Goal: Task Accomplishment & Management: Complete application form

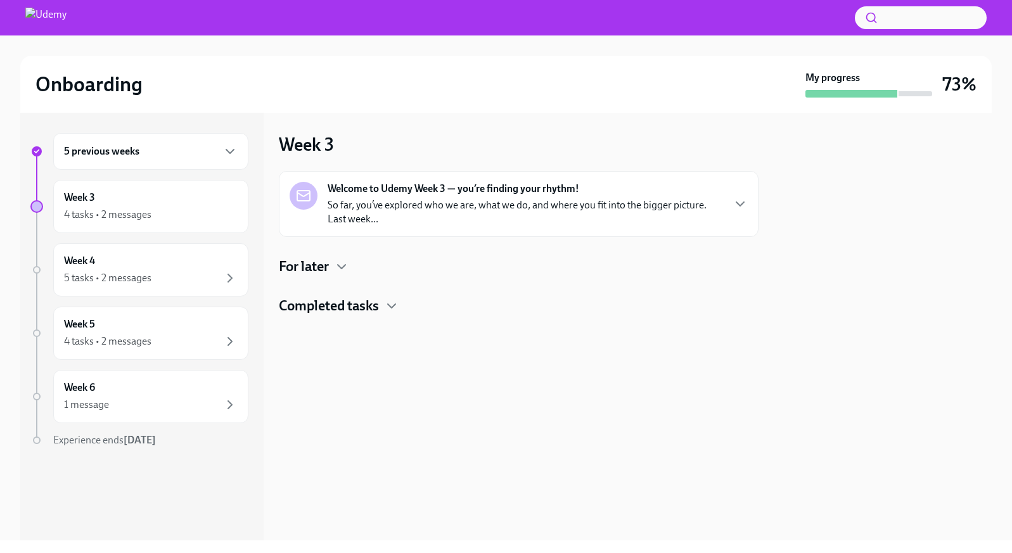
click at [319, 260] on h4 "For later" at bounding box center [304, 266] width 50 height 19
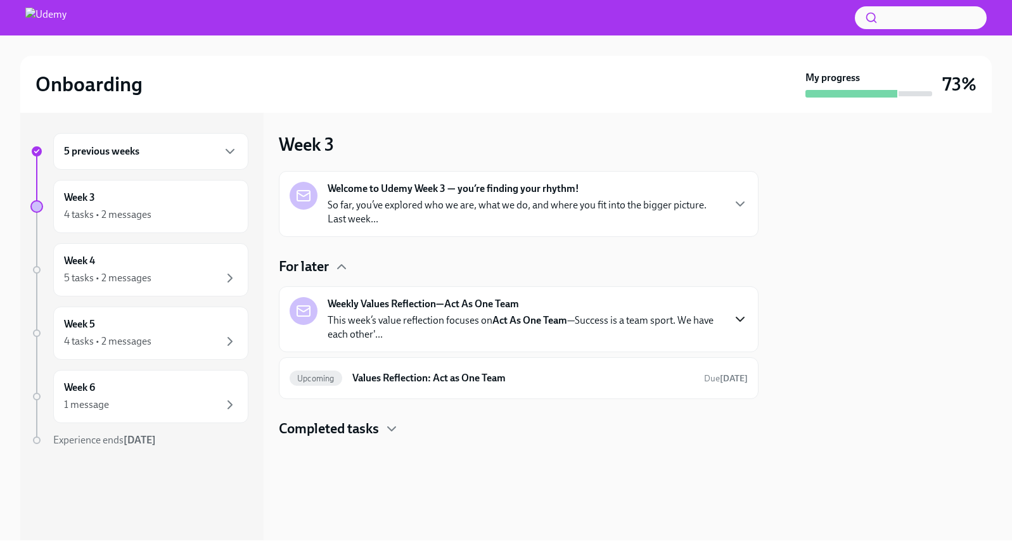
click at [736, 322] on icon "button" at bounding box center [739, 319] width 15 height 15
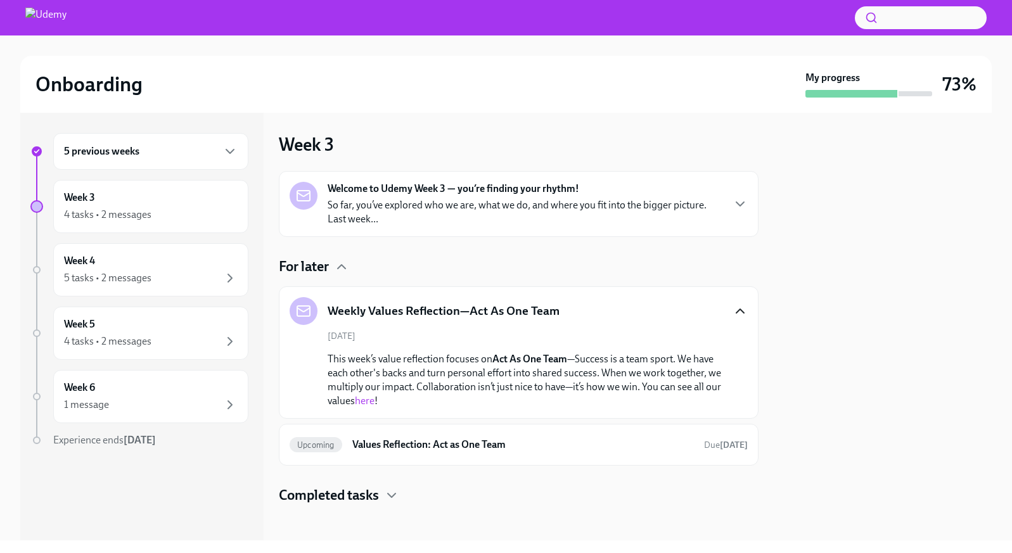
scroll to position [5, 0]
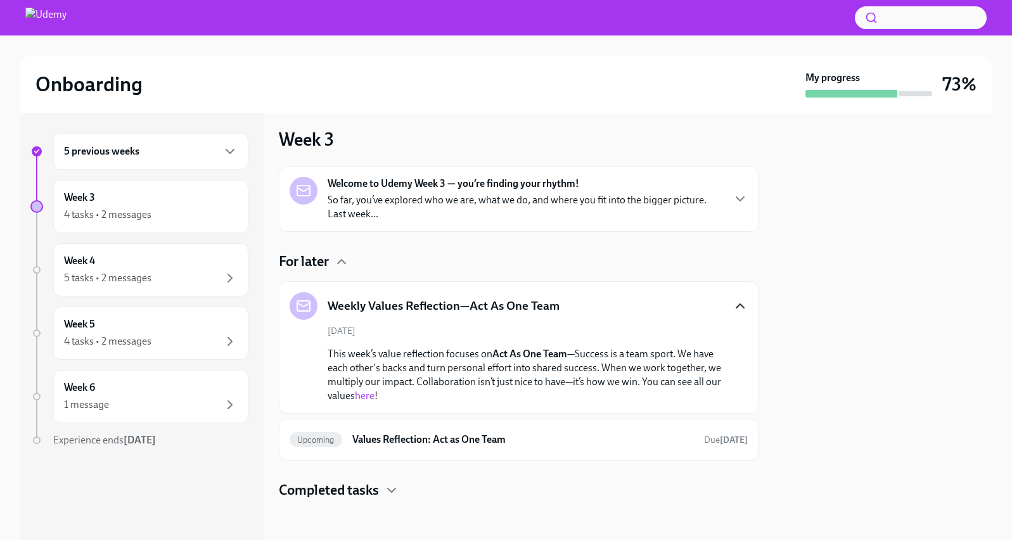
click at [538, 380] on p "This week’s value reflection focuses on Act As One Team —Success is a team spor…" at bounding box center [528, 375] width 400 height 56
click at [436, 437] on h6 "Values Reflection: Act as One Team" at bounding box center [522, 440] width 341 height 14
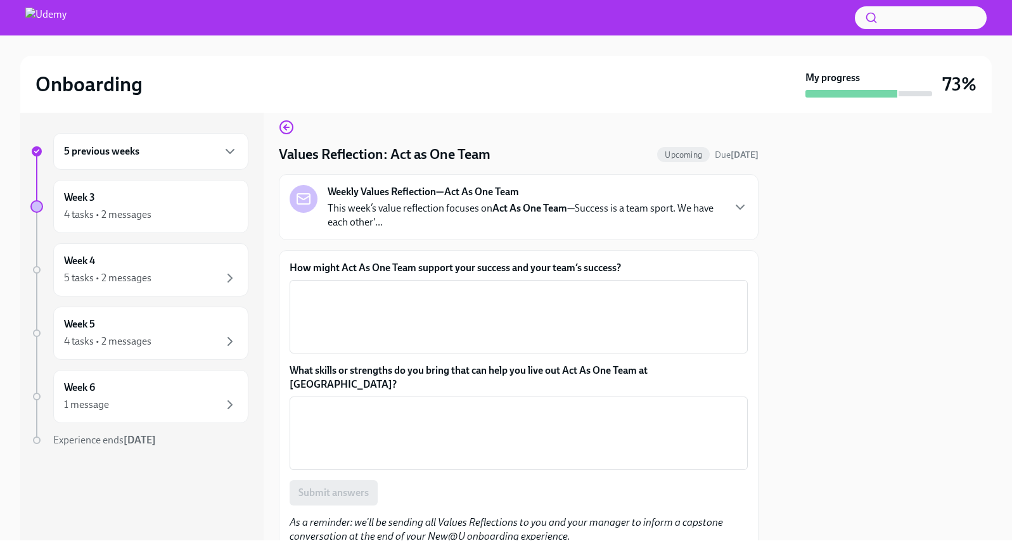
scroll to position [8, 0]
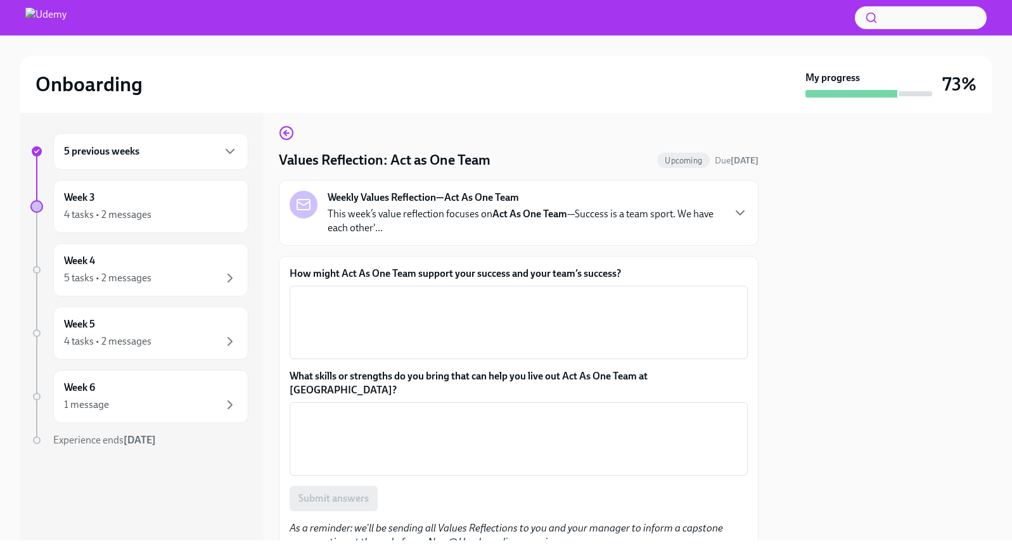
click at [712, 219] on p "This week’s value reflection focuses on Act As One Team —Success is a team spor…" at bounding box center [525, 221] width 395 height 28
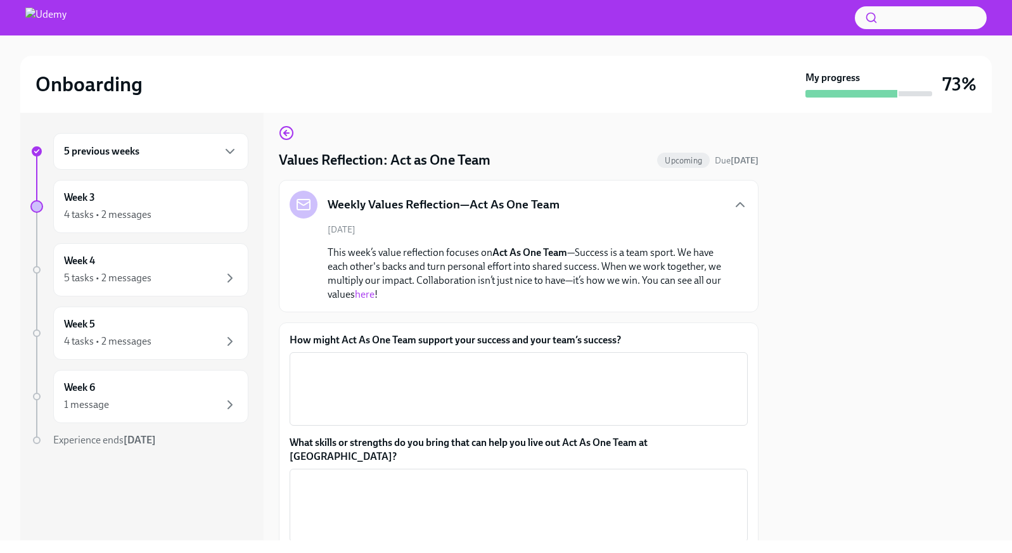
click at [371, 295] on link "here" at bounding box center [365, 294] width 20 height 12
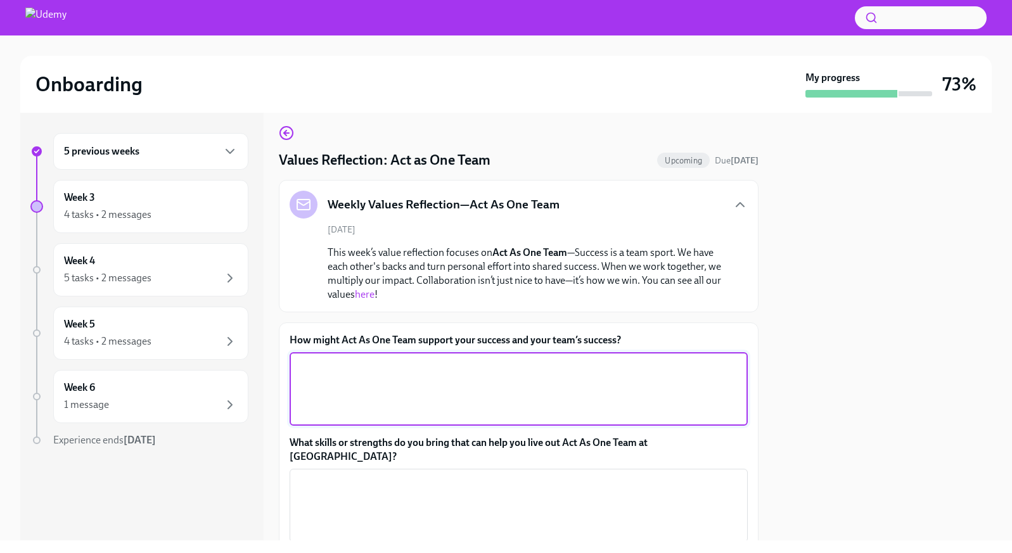
click at [362, 371] on textarea "How might Act As One Team support your success and your team’s success?" at bounding box center [518, 389] width 443 height 61
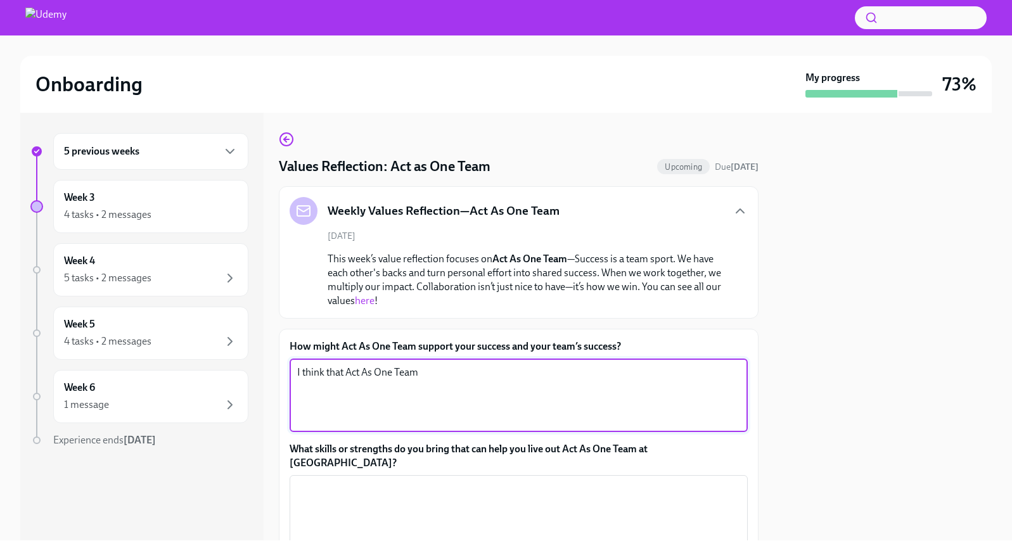
click at [328, 374] on textarea "I think that Act As One Team" at bounding box center [518, 395] width 443 height 61
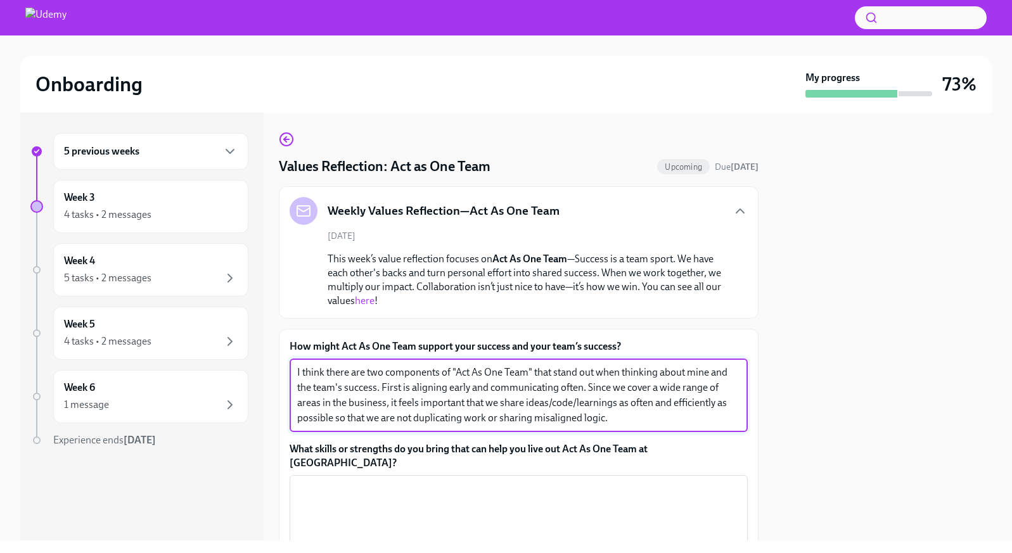
click at [533, 421] on textarea "I think there are two components of "Act As One Team" that stand out when think…" at bounding box center [518, 395] width 443 height 61
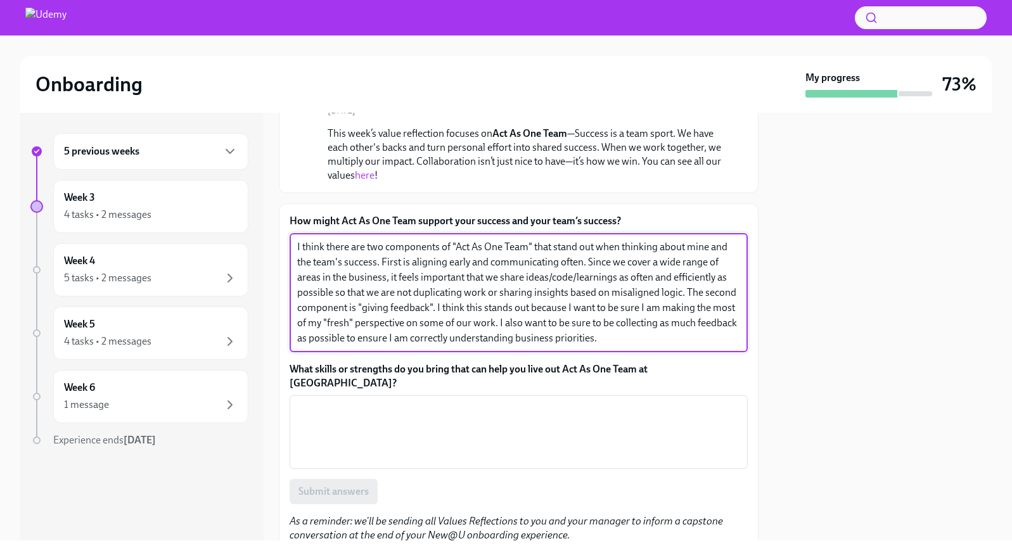
scroll to position [166, 0]
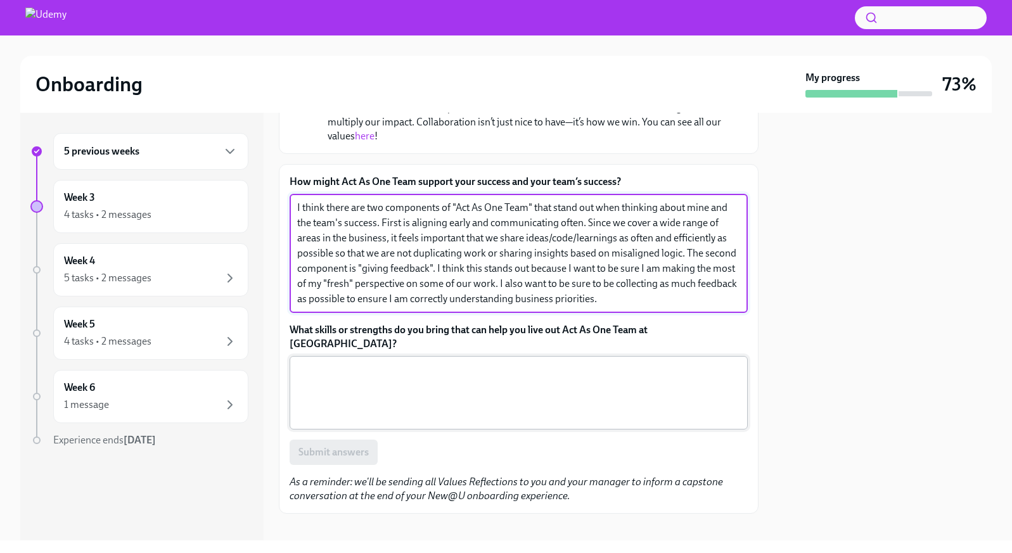
type textarea "I think there are two components of "Act As One Team" that stand out when think…"
click at [348, 384] on textarea "What skills or strengths do you bring that can help you live out Act As One Tea…" at bounding box center [518, 392] width 443 height 61
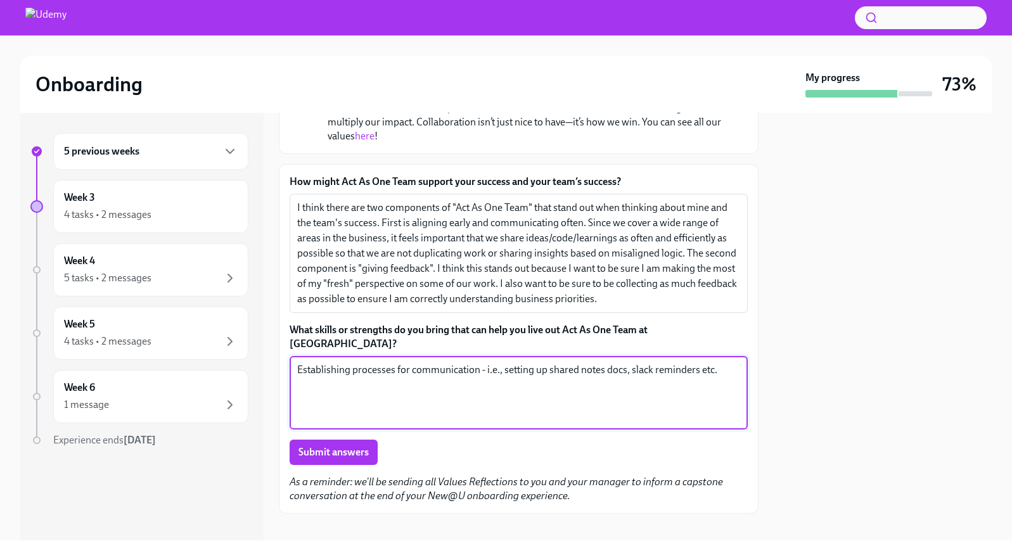
click at [633, 362] on textarea "Establishing processes for communication - i.e., setting up shared notes docs, …" at bounding box center [518, 392] width 443 height 61
click at [435, 379] on textarea "Establishing processes for communication - i.e., setting up shared notes docs, …" at bounding box center [518, 392] width 443 height 61
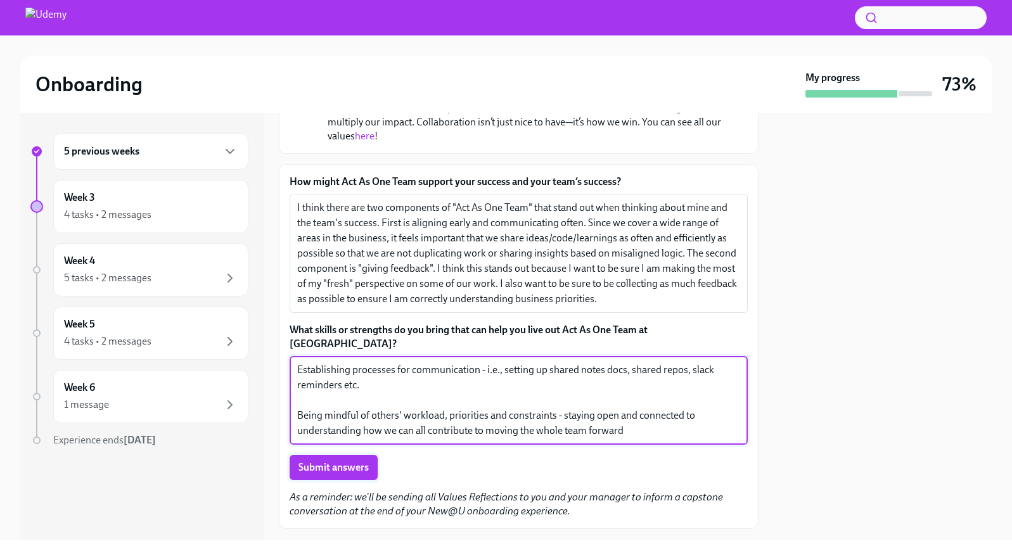
type textarea "Establishing processes for communication - i.e., setting up shared notes docs, …"
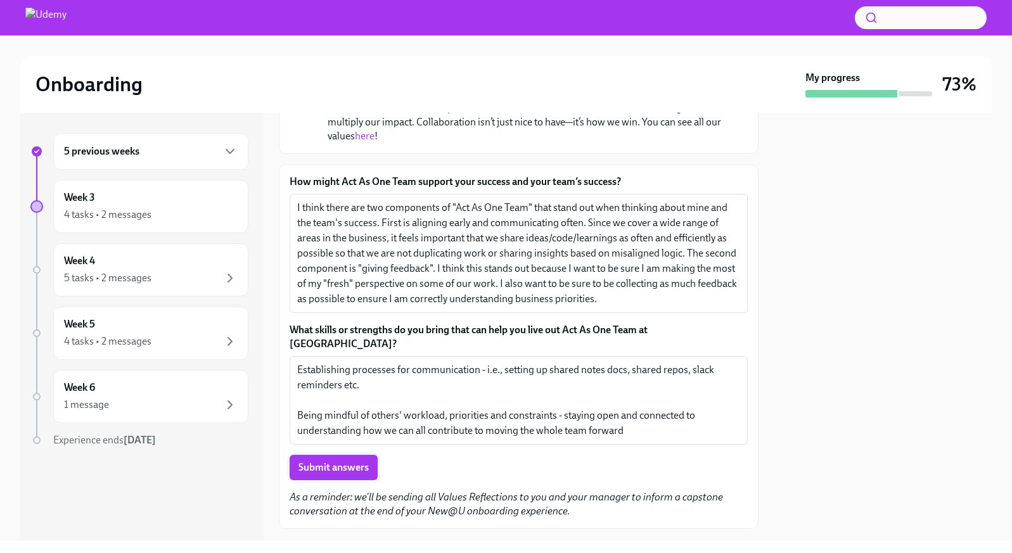
click at [349, 461] on span "Submit answers" at bounding box center [333, 467] width 70 height 13
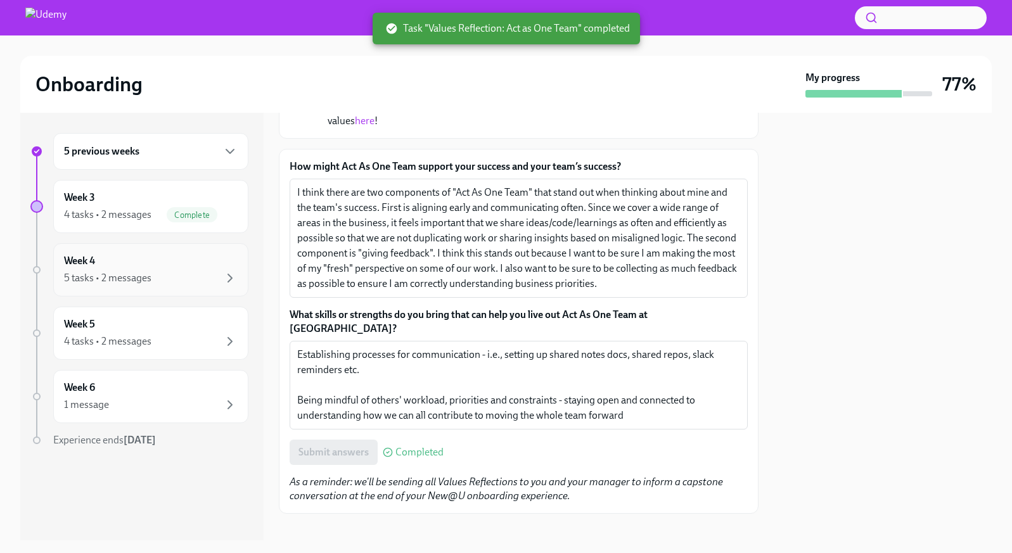
click at [172, 262] on div "Week 4 5 tasks • 2 messages" at bounding box center [151, 270] width 174 height 32
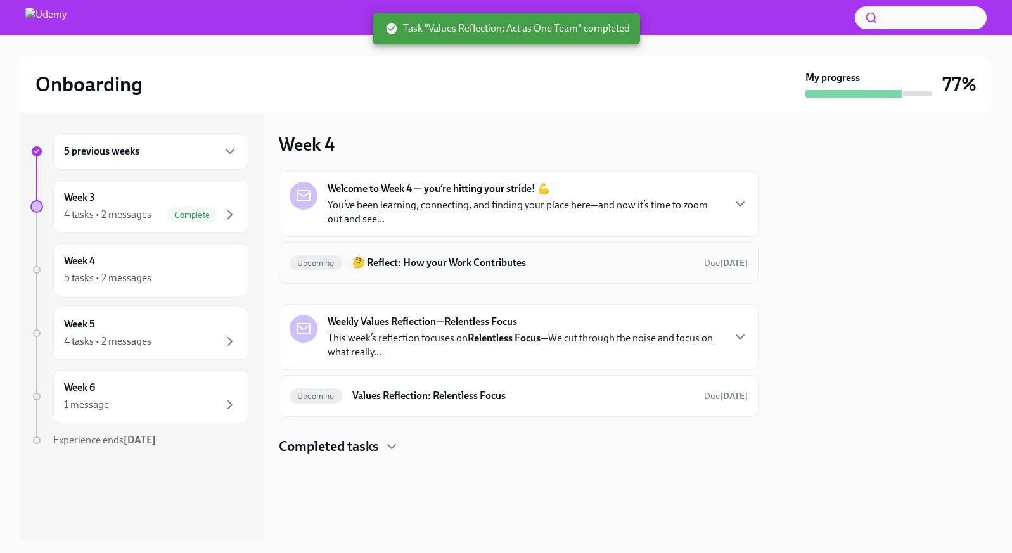
click at [502, 267] on h6 "🤔 Reflect: How your Work Contributes" at bounding box center [522, 263] width 341 height 14
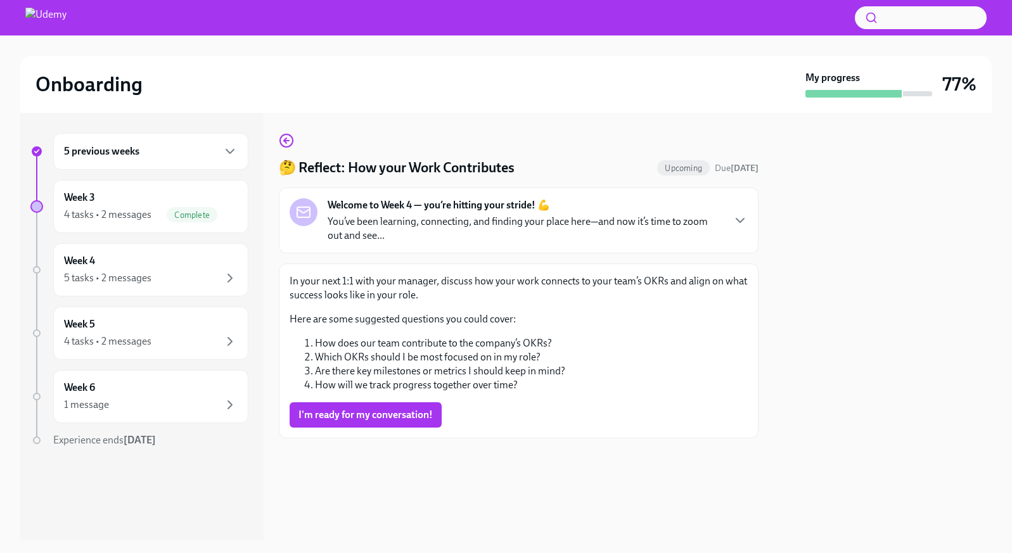
click at [540, 227] on p "You’ve been learning, connecting, and finding your place here—and now it’s time…" at bounding box center [525, 229] width 395 height 28
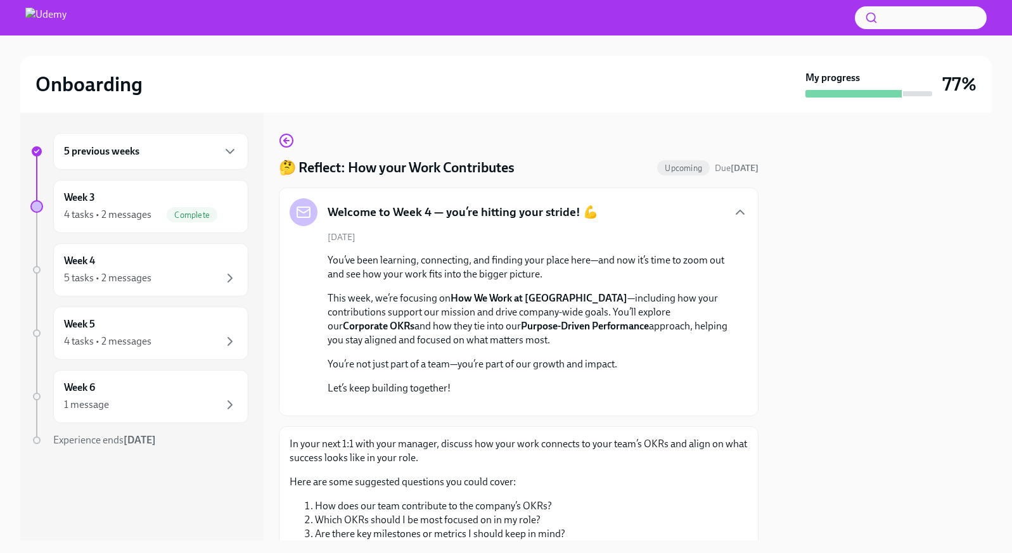
scroll to position [302, 0]
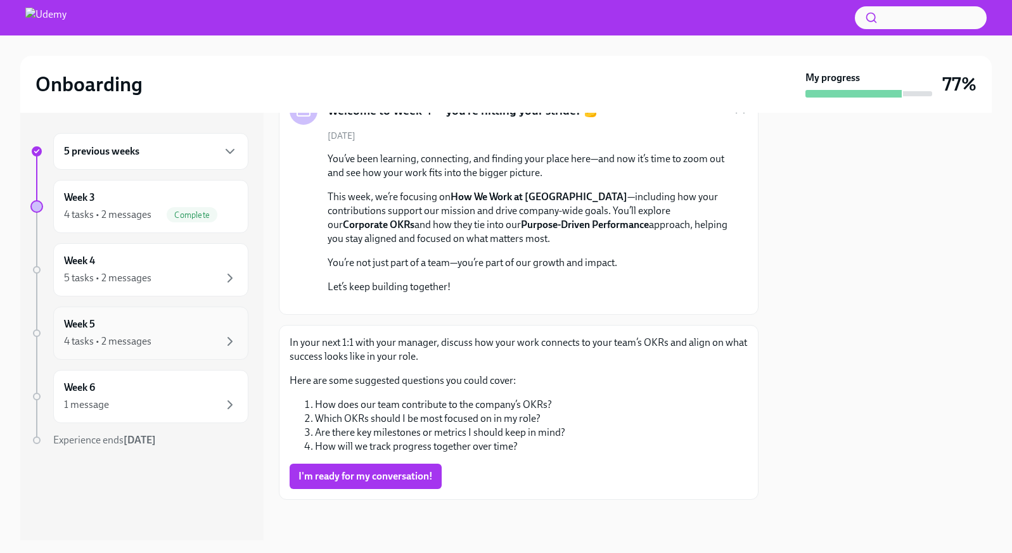
click at [99, 328] on div "Week 5 4 tasks • 2 messages" at bounding box center [151, 333] width 174 height 32
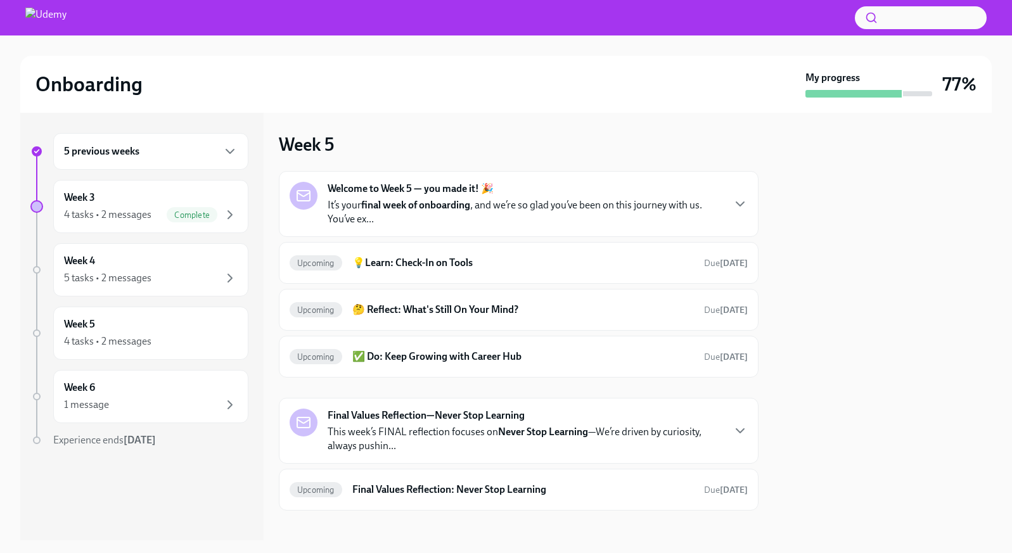
scroll to position [11, 0]
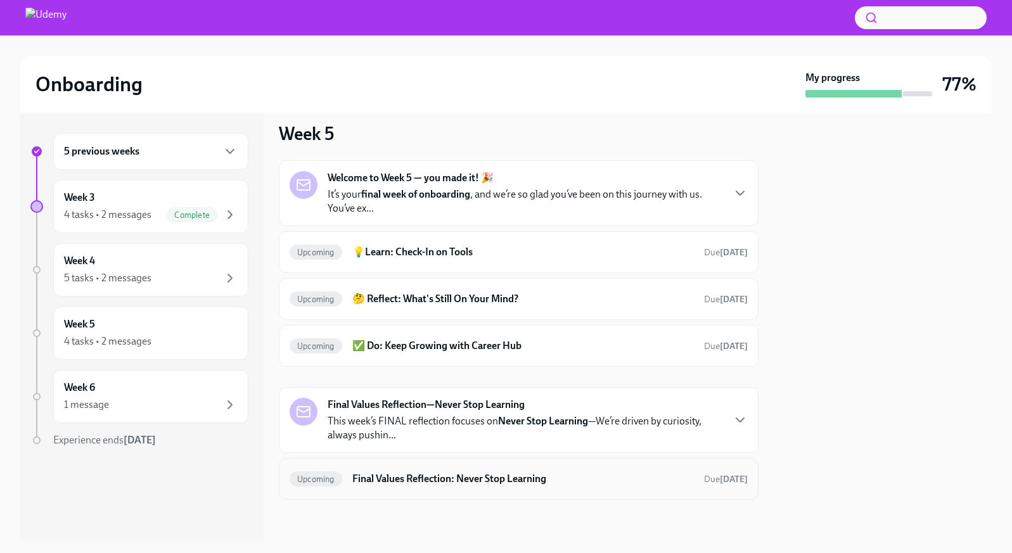
click at [421, 472] on h6 "Final Values Reflection: Never Stop Learning" at bounding box center [522, 479] width 341 height 14
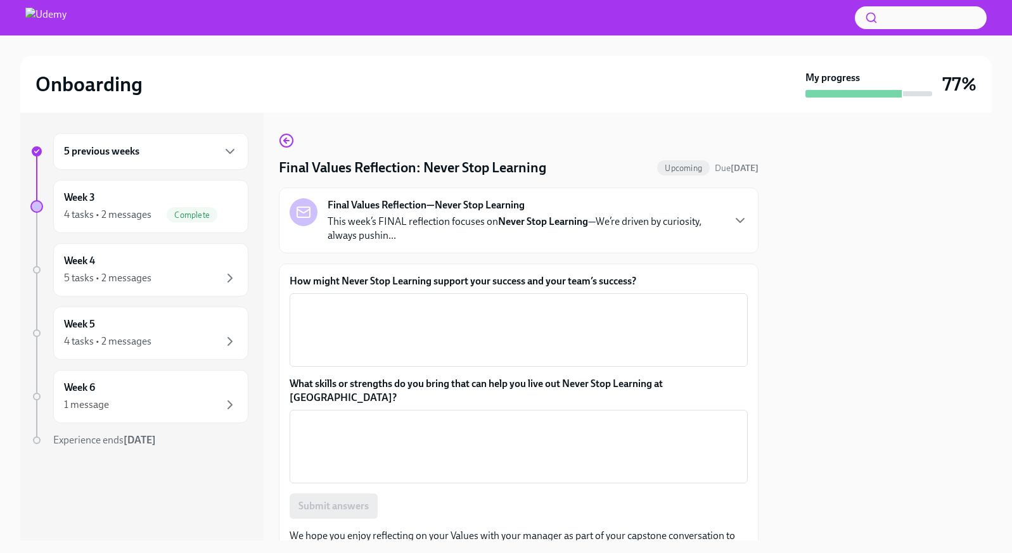
scroll to position [54, 0]
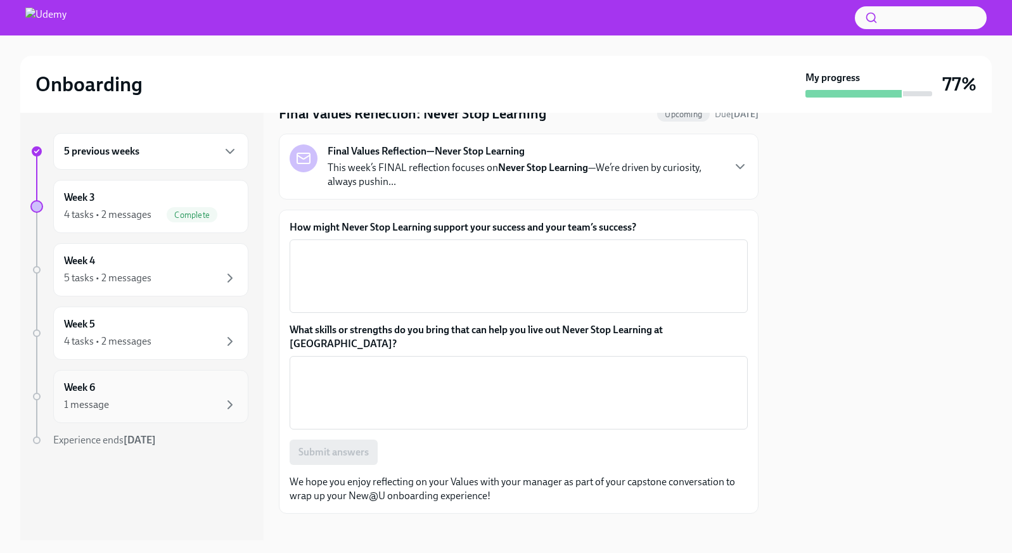
click at [176, 388] on div "Week 6 1 message" at bounding box center [151, 397] width 174 height 32
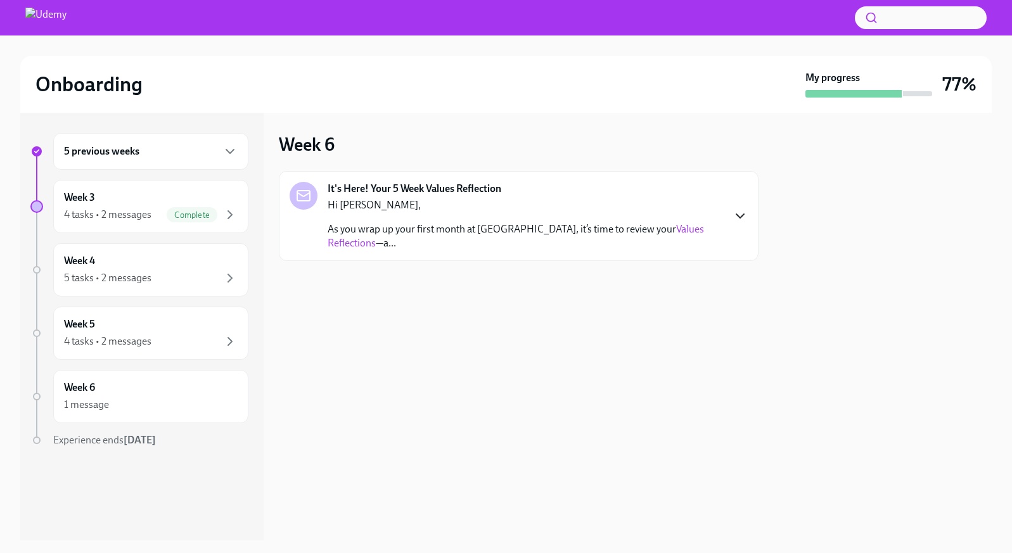
click at [738, 214] on icon "button" at bounding box center [739, 215] width 15 height 15
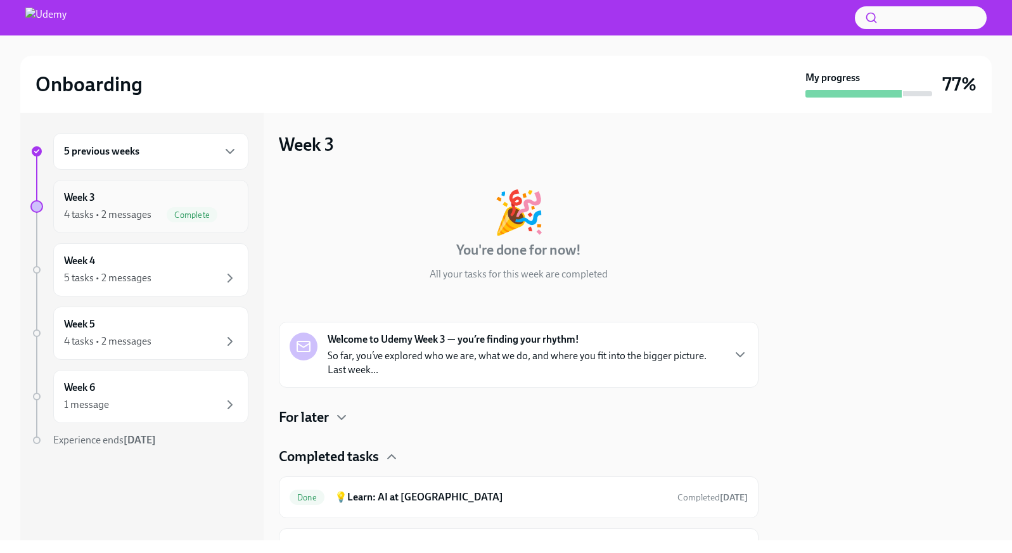
click at [115, 217] on div "4 tasks • 2 messages" at bounding box center [107, 215] width 87 height 14
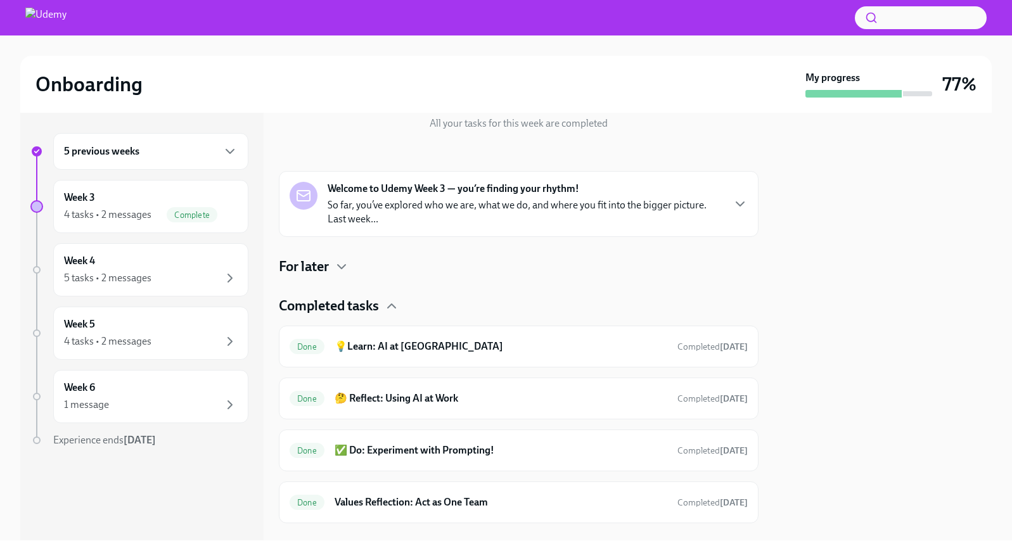
scroll to position [165, 0]
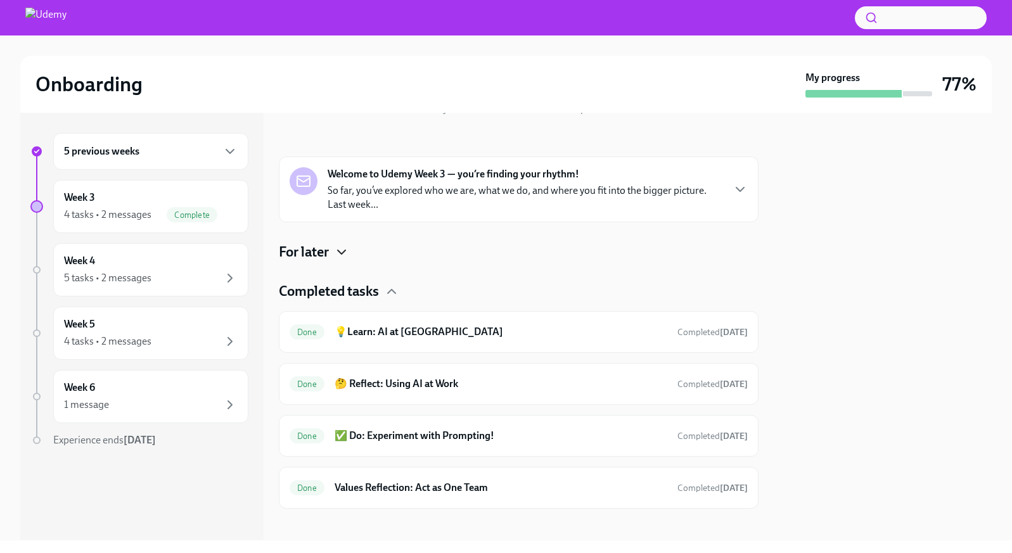
click at [340, 251] on icon "button" at bounding box center [342, 252] width 8 height 4
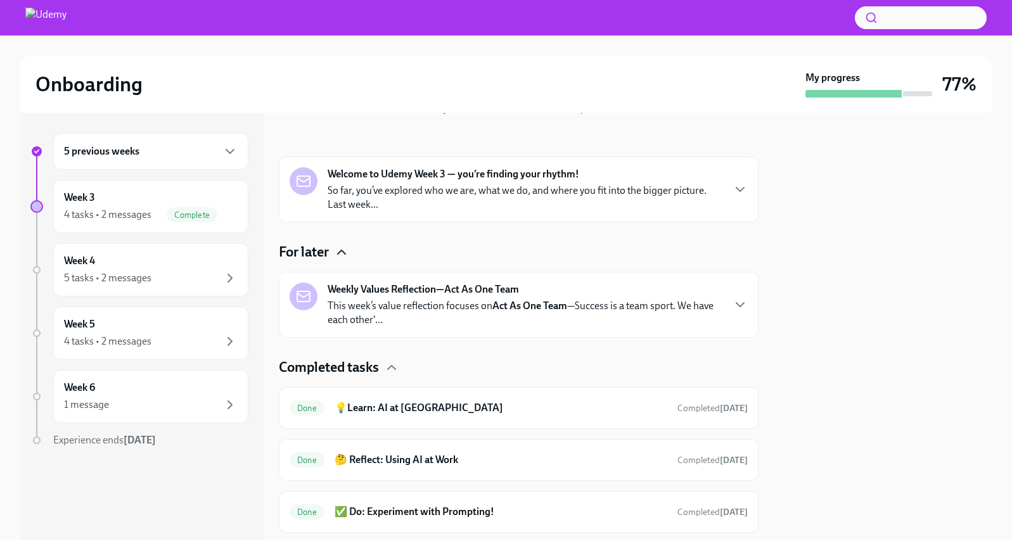
click at [458, 319] on p "This week’s value reflection focuses on Act As One Team —Success is a team spor…" at bounding box center [525, 313] width 395 height 28
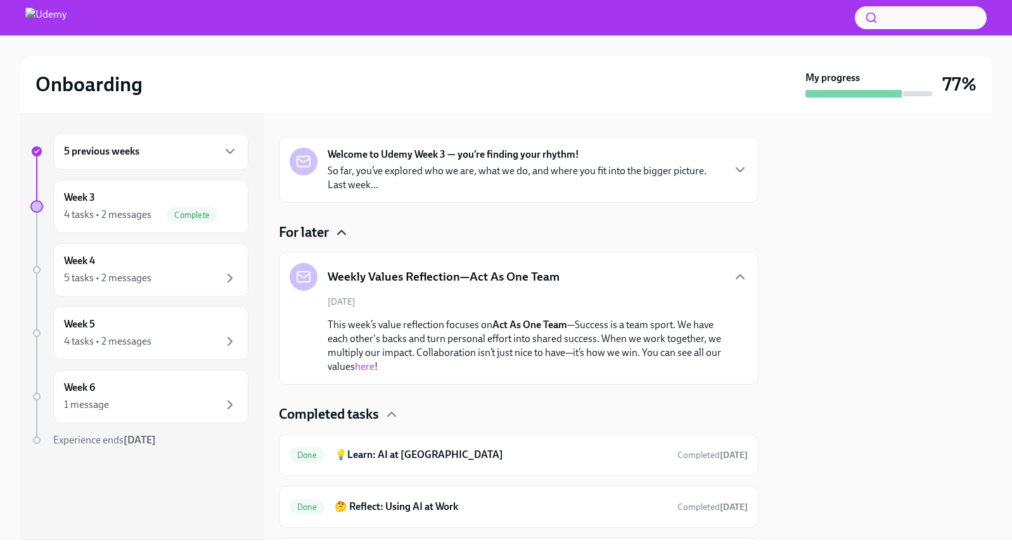
scroll to position [172, 0]
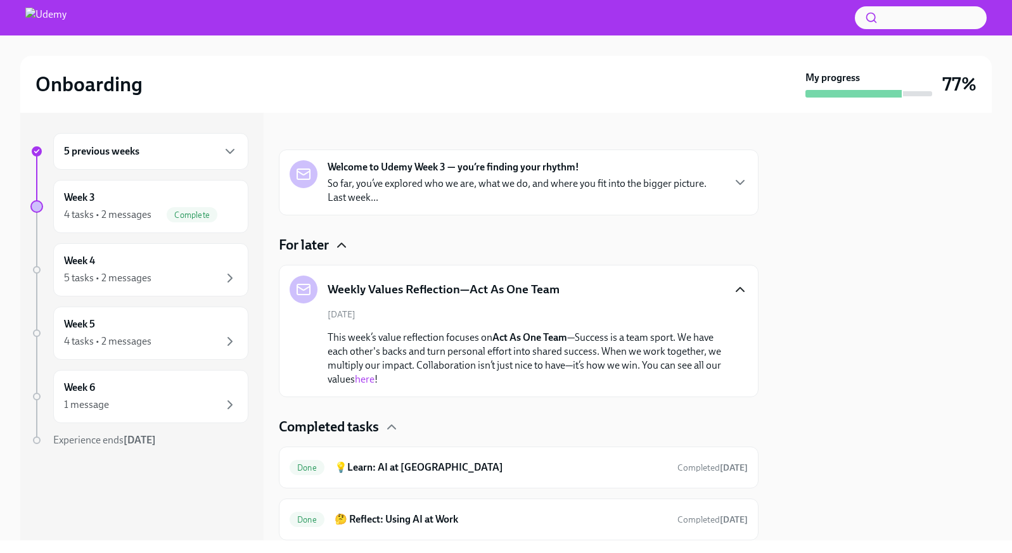
click at [737, 291] on icon "button" at bounding box center [739, 289] width 15 height 15
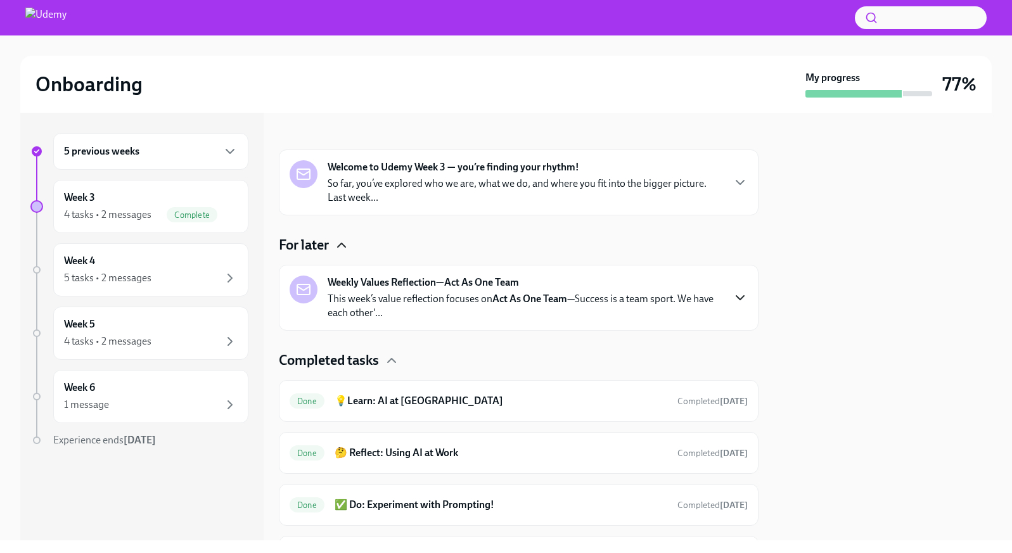
click at [684, 195] on p "So far, you’ve explored who we are, what we do, and where you fit into the bigg…" at bounding box center [525, 191] width 395 height 28
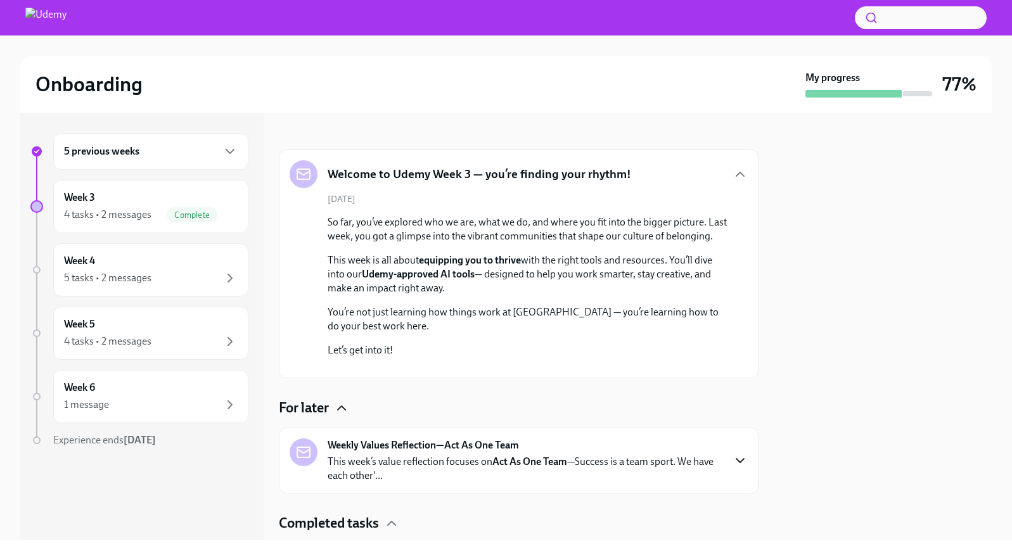
click at [684, 195] on div "August 25th So far, you’ve explored who we are, what we do, and where you fit i…" at bounding box center [519, 280] width 458 height 174
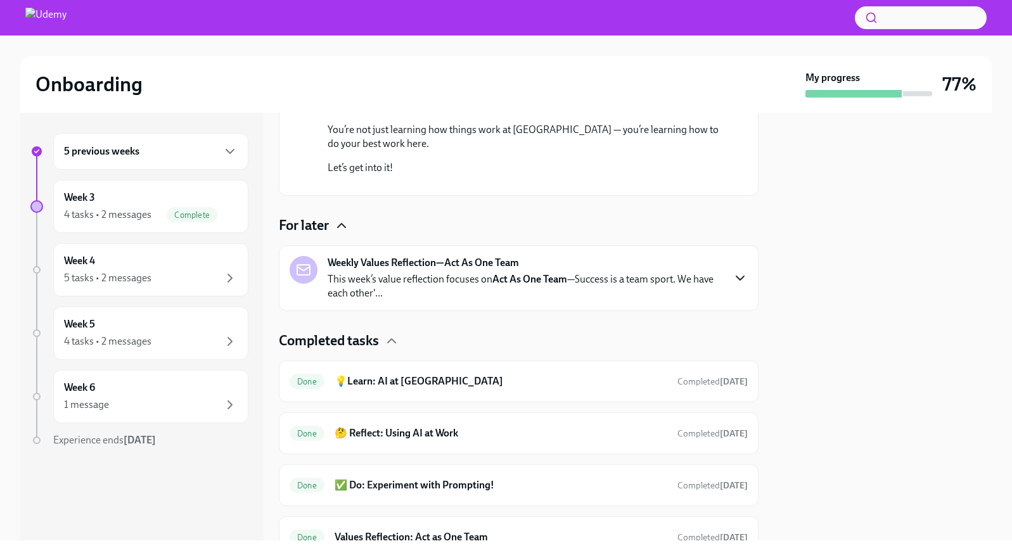
scroll to position [563, 0]
